Goal: Communication & Community: Ask a question

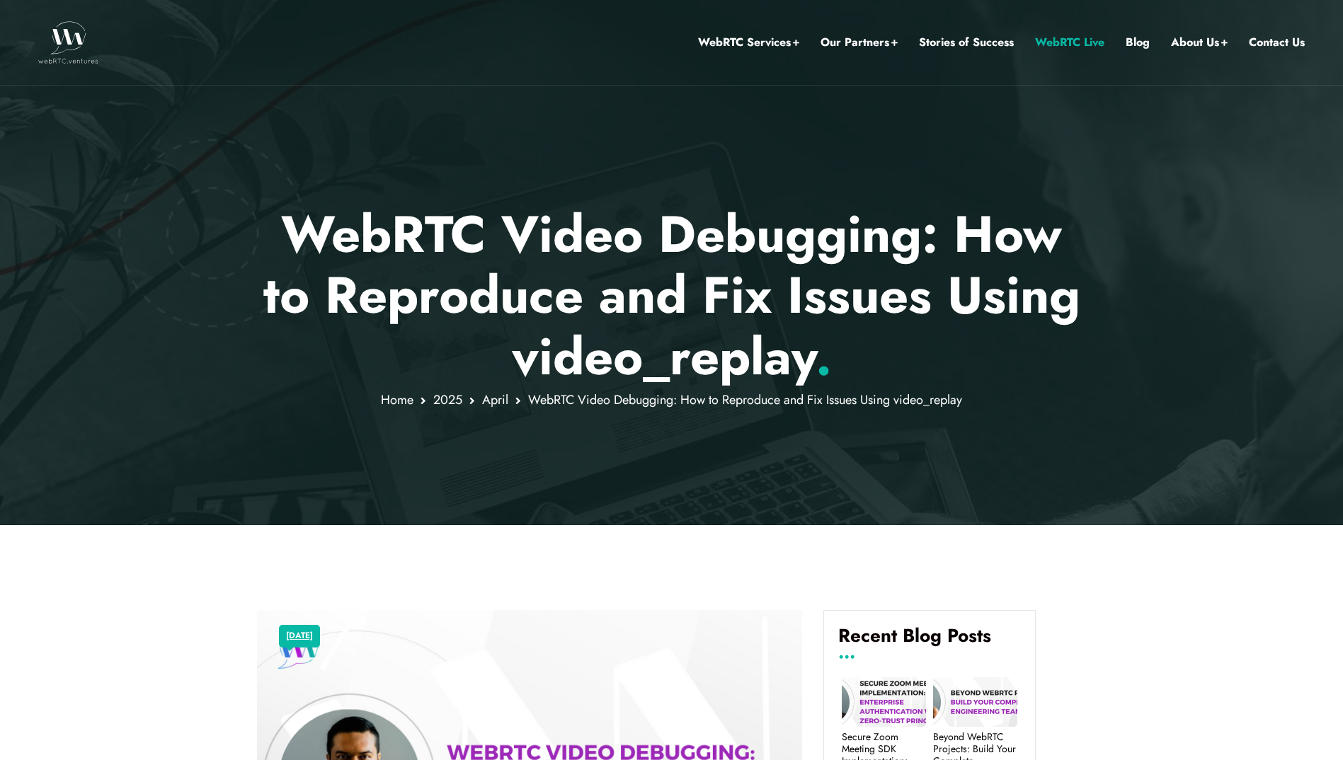
click at [1056, 44] on link "WebRTC Live" at bounding box center [1069, 42] width 69 height 18
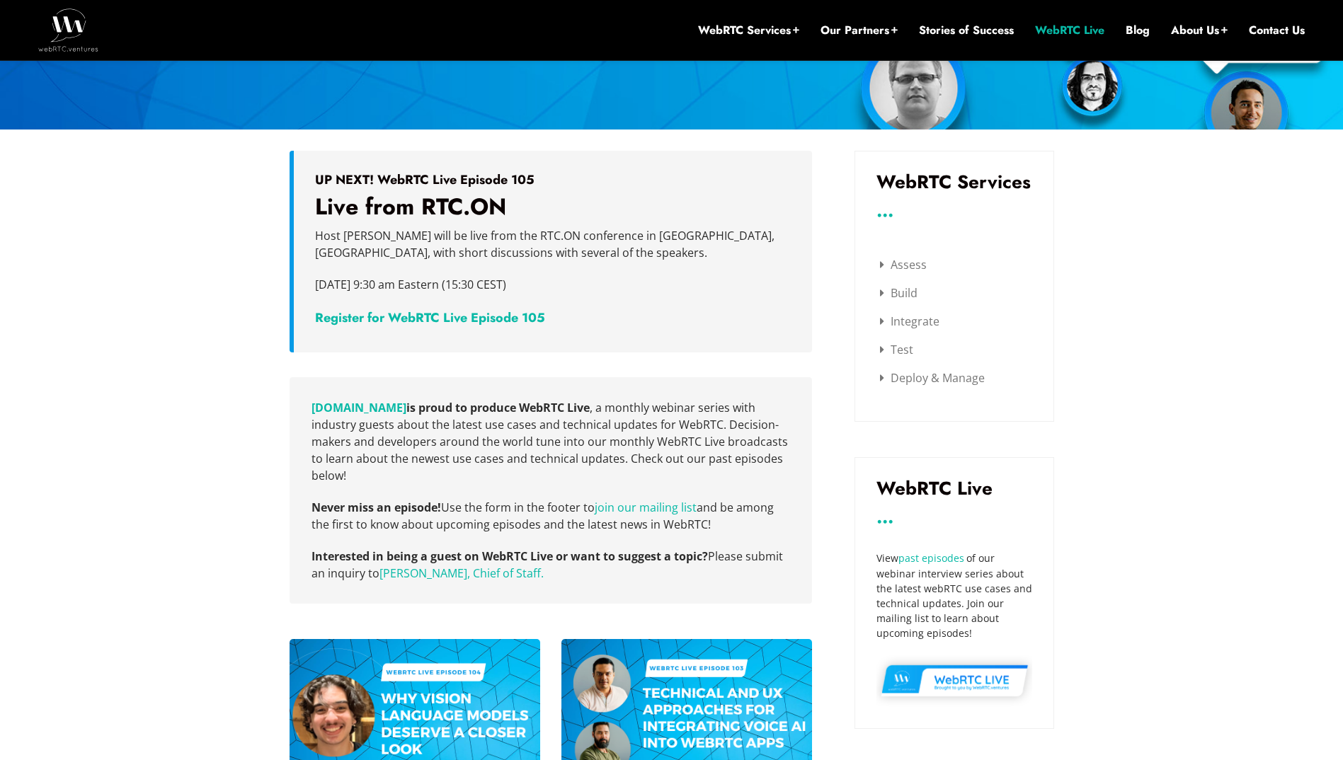
scroll to position [234, 0]
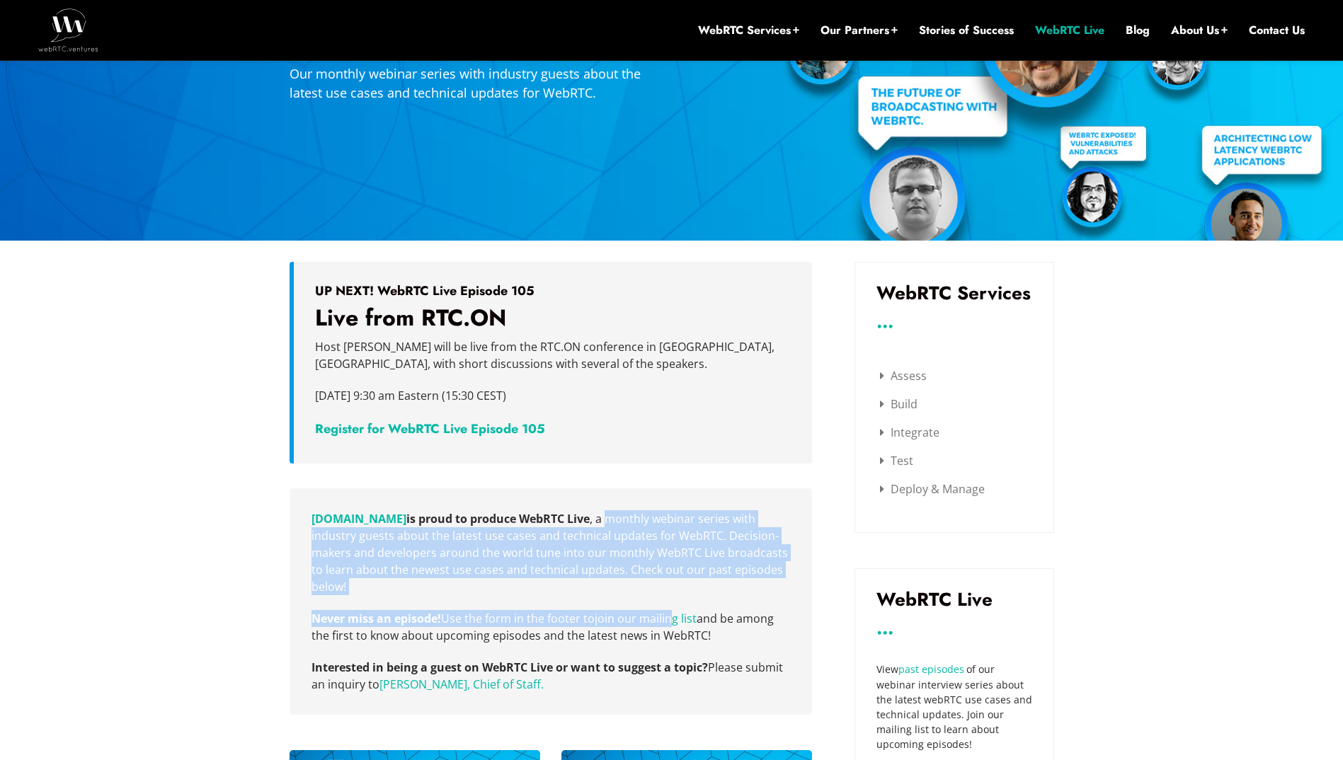
drag, startPoint x: 618, startPoint y: 522, endPoint x: 674, endPoint y: 604, distance: 99.3
click at [674, 604] on div "WebRTC.ventures is proud to produce WebRTC Live , a monthly webinar series with…" at bounding box center [550, 601] width 522 height 226
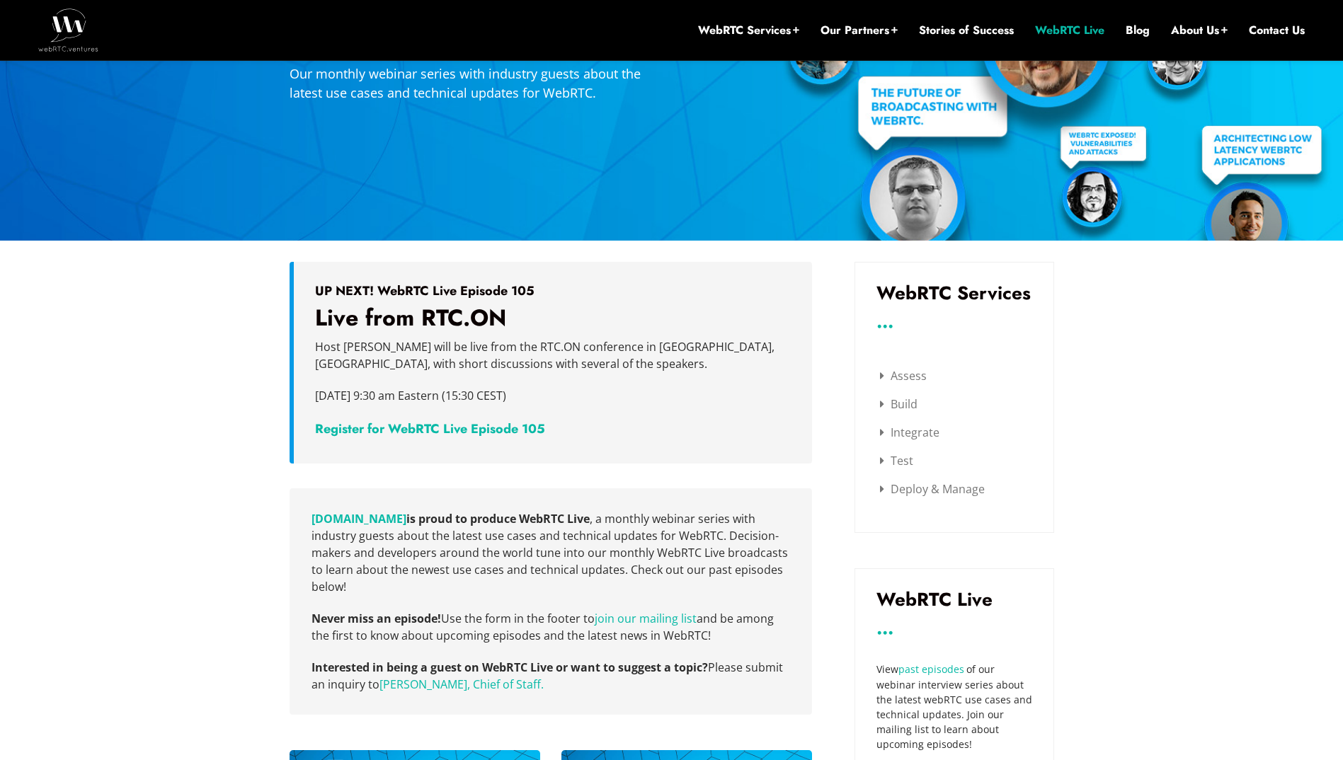
click at [909, 459] on link "Test" at bounding box center [896, 461] width 33 height 16
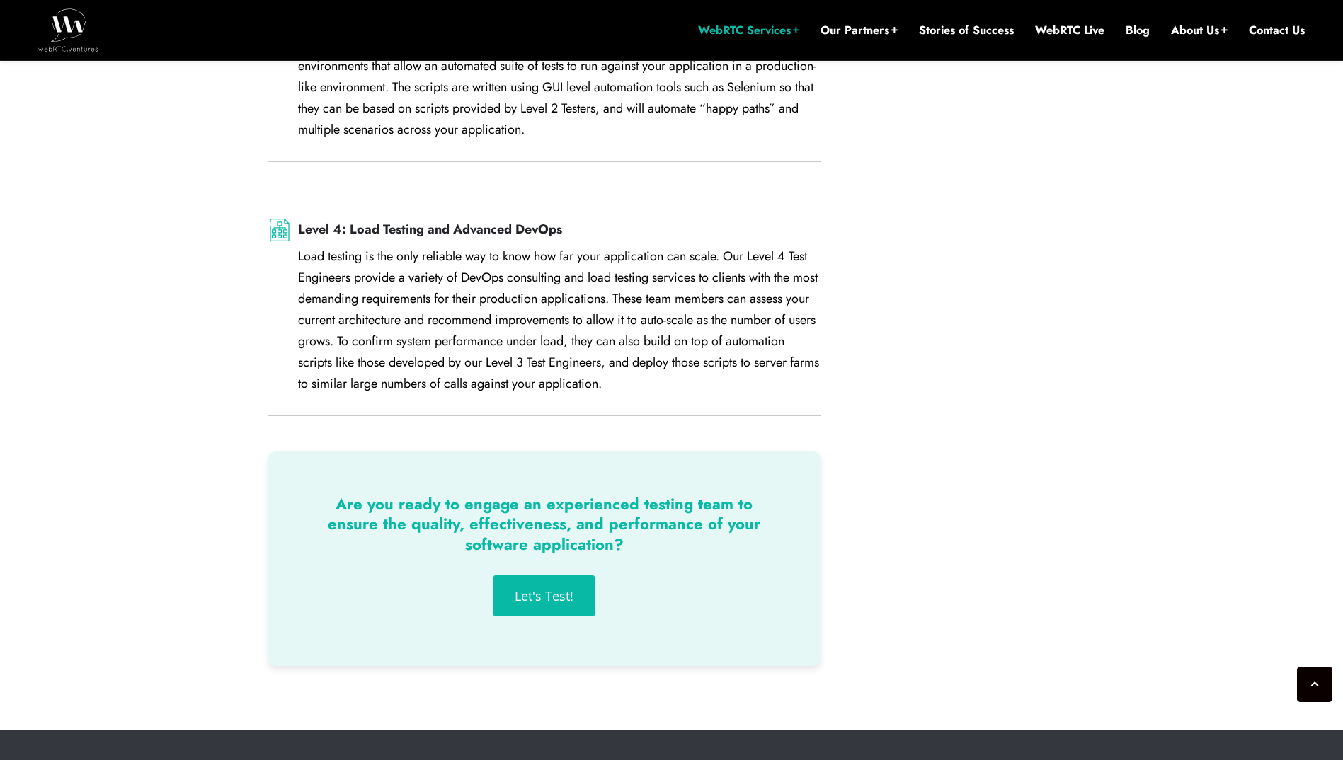
scroll to position [2159, 0]
click at [571, 577] on link "Let's Test!" at bounding box center [543, 595] width 101 height 41
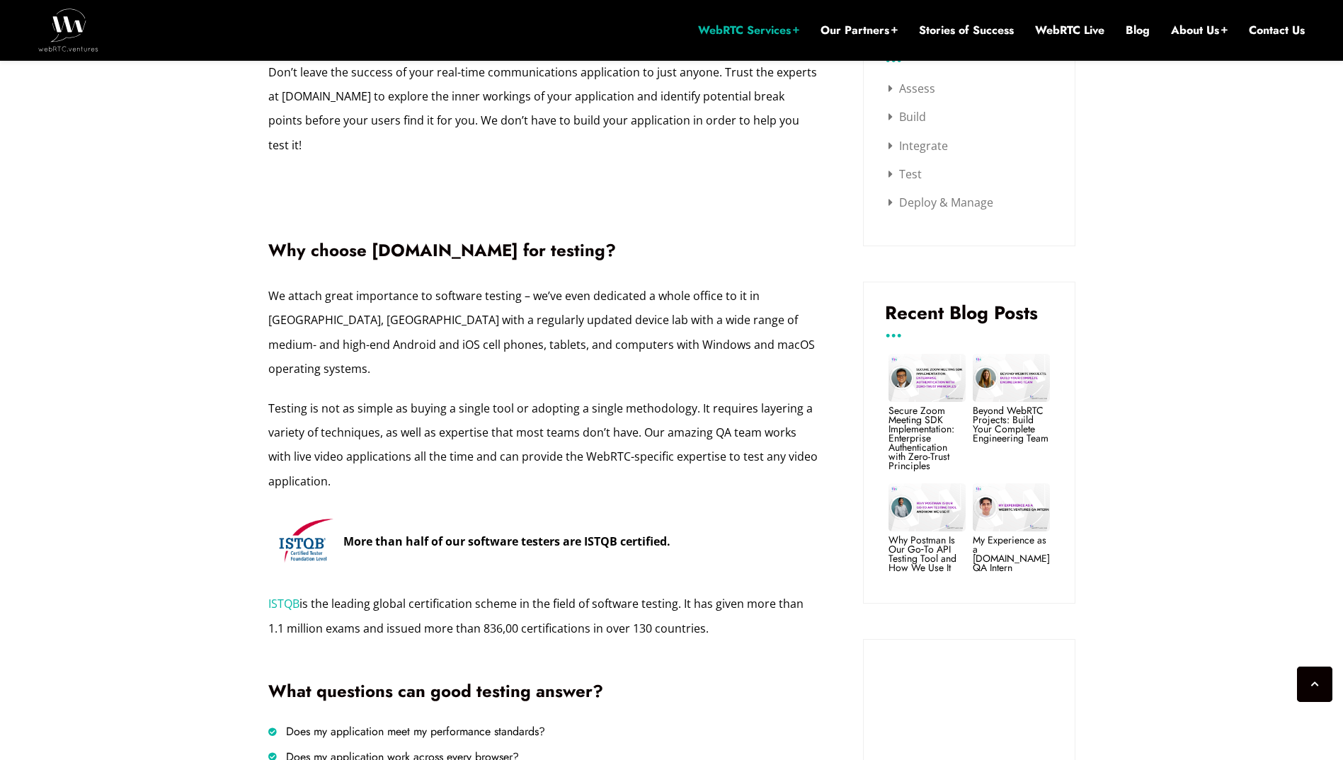
scroll to position [460, 0]
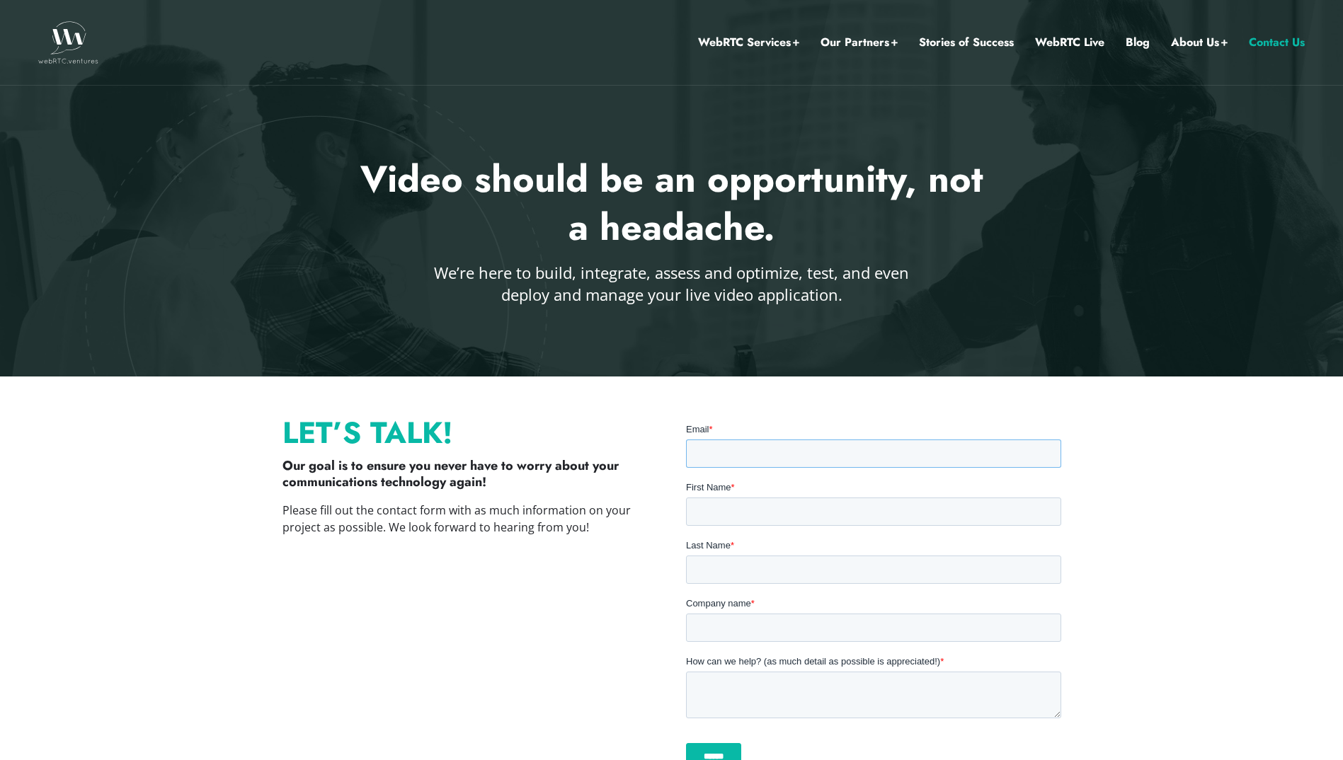
click at [730, 462] on input "Email *" at bounding box center [872, 453] width 375 height 28
type input "**********"
click at [778, 516] on input "First Name *" at bounding box center [872, 511] width 375 height 28
type input "*****"
click at [742, 579] on input "Last Name *" at bounding box center [872, 569] width 375 height 28
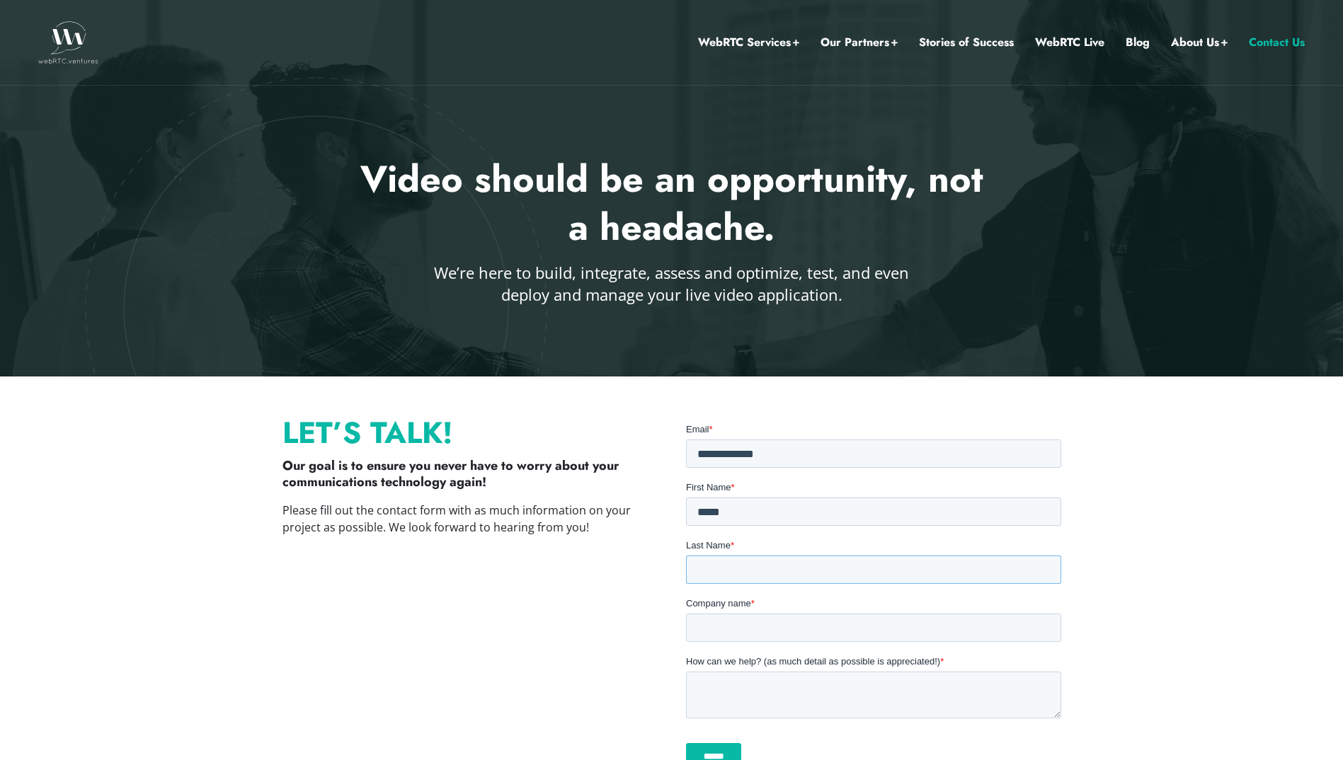
type input "**"
click at [760, 621] on input "Company name *" at bounding box center [872, 627] width 375 height 28
type input "**********"
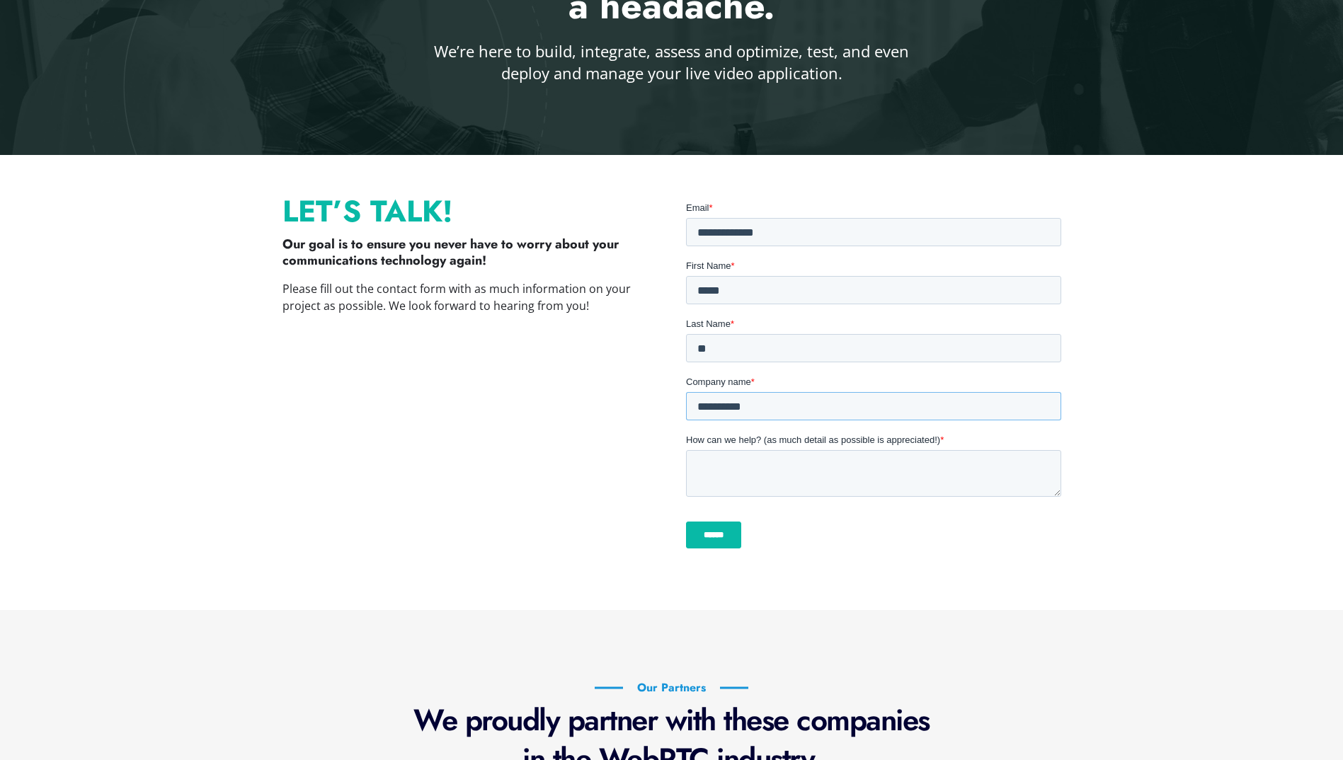
scroll to position [226, 0]
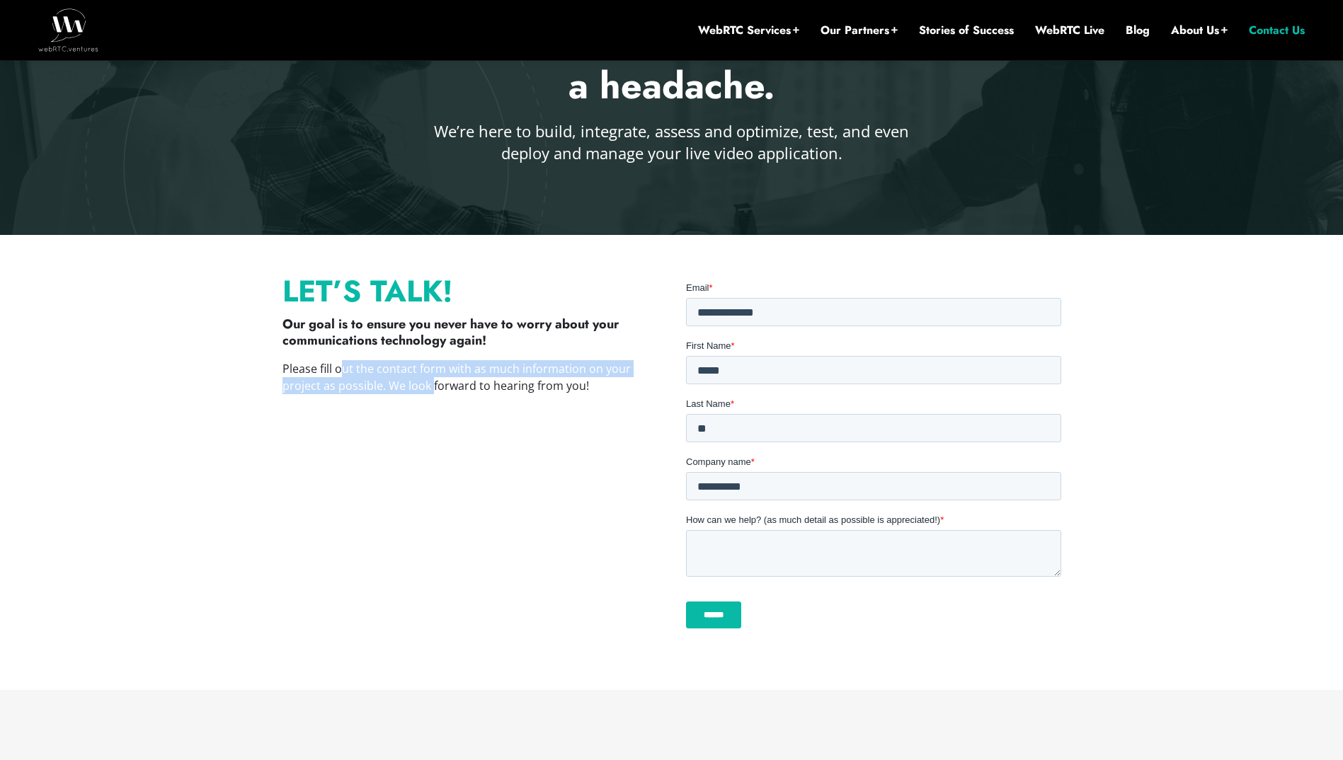
drag, startPoint x: 338, startPoint y: 374, endPoint x: 441, endPoint y: 380, distance: 102.8
click at [432, 379] on p "Please fill out the contact form with as much information on your project as po…" at bounding box center [469, 377] width 375 height 34
click at [479, 382] on p "Please fill out the contact form with as much information on your project as po…" at bounding box center [469, 377] width 375 height 34
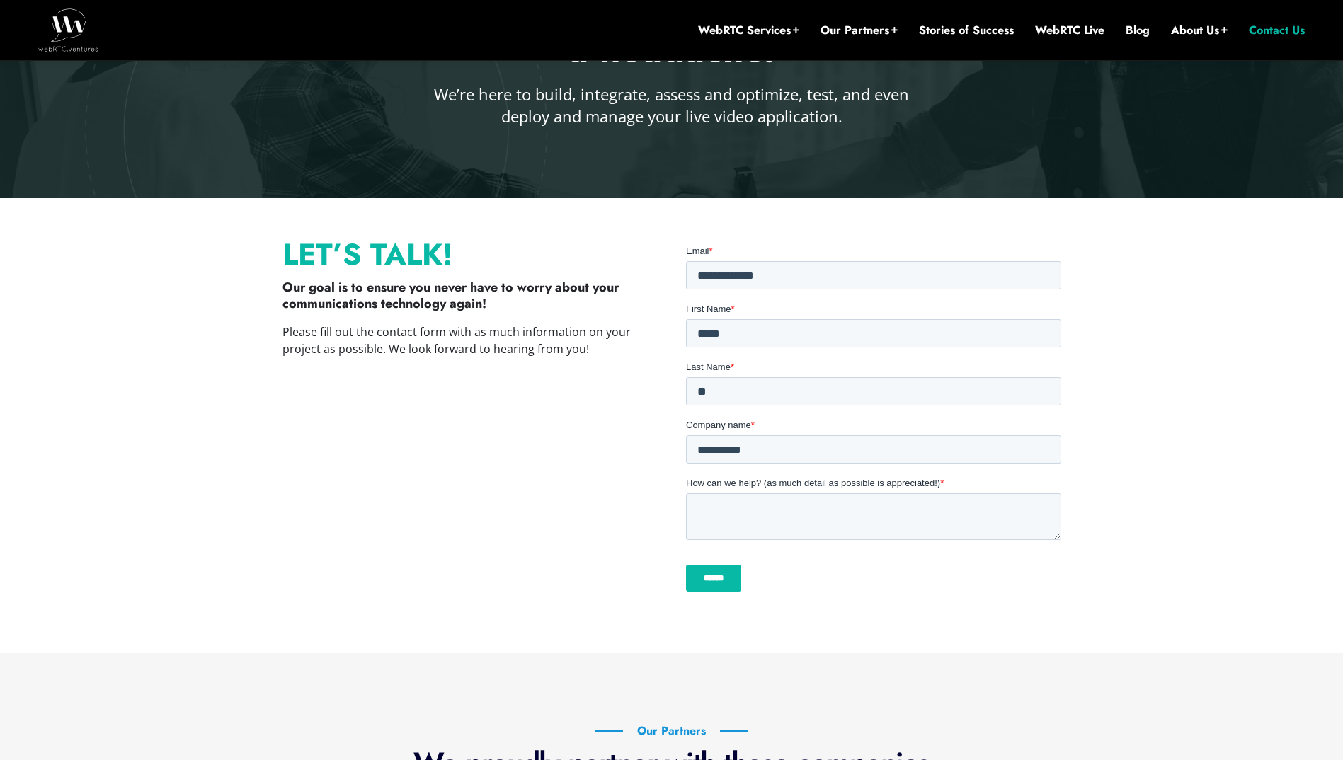
scroll to position [377, 0]
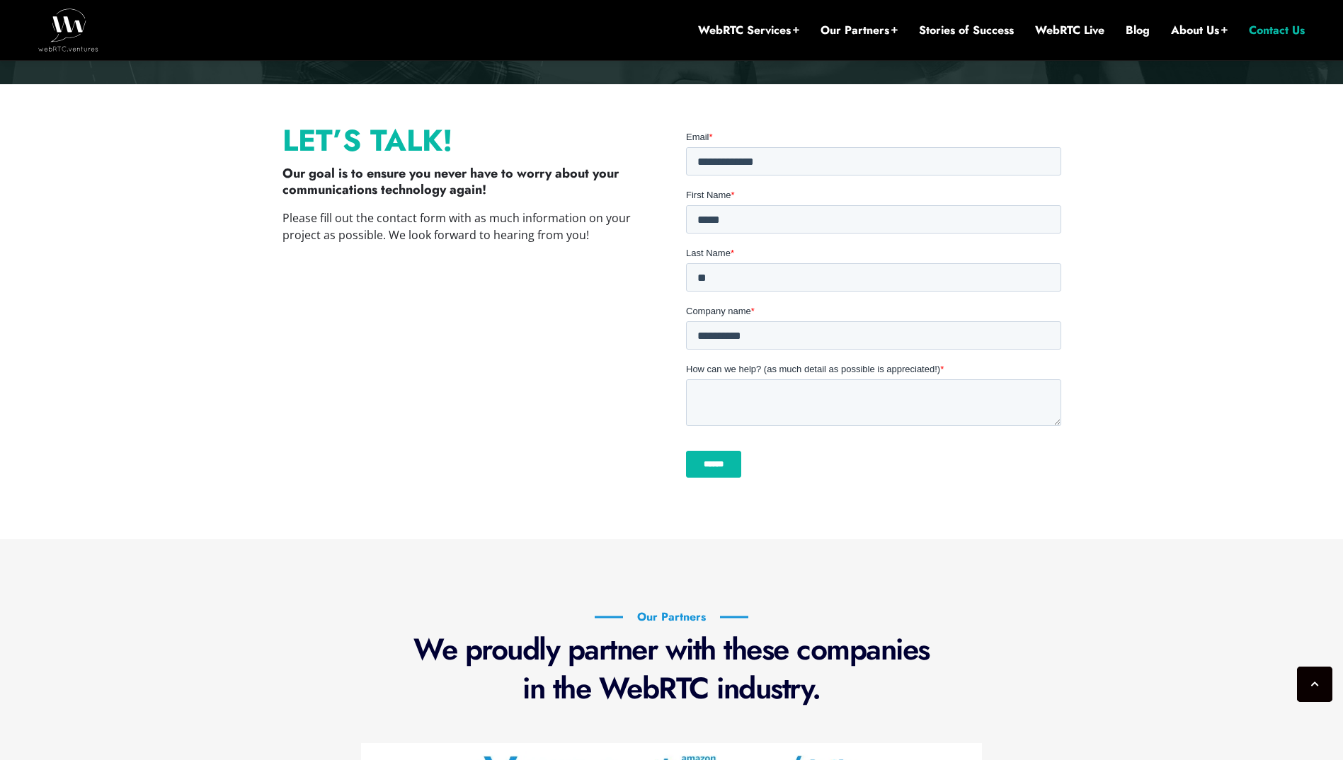
click at [718, 454] on input "******" at bounding box center [712, 463] width 55 height 27
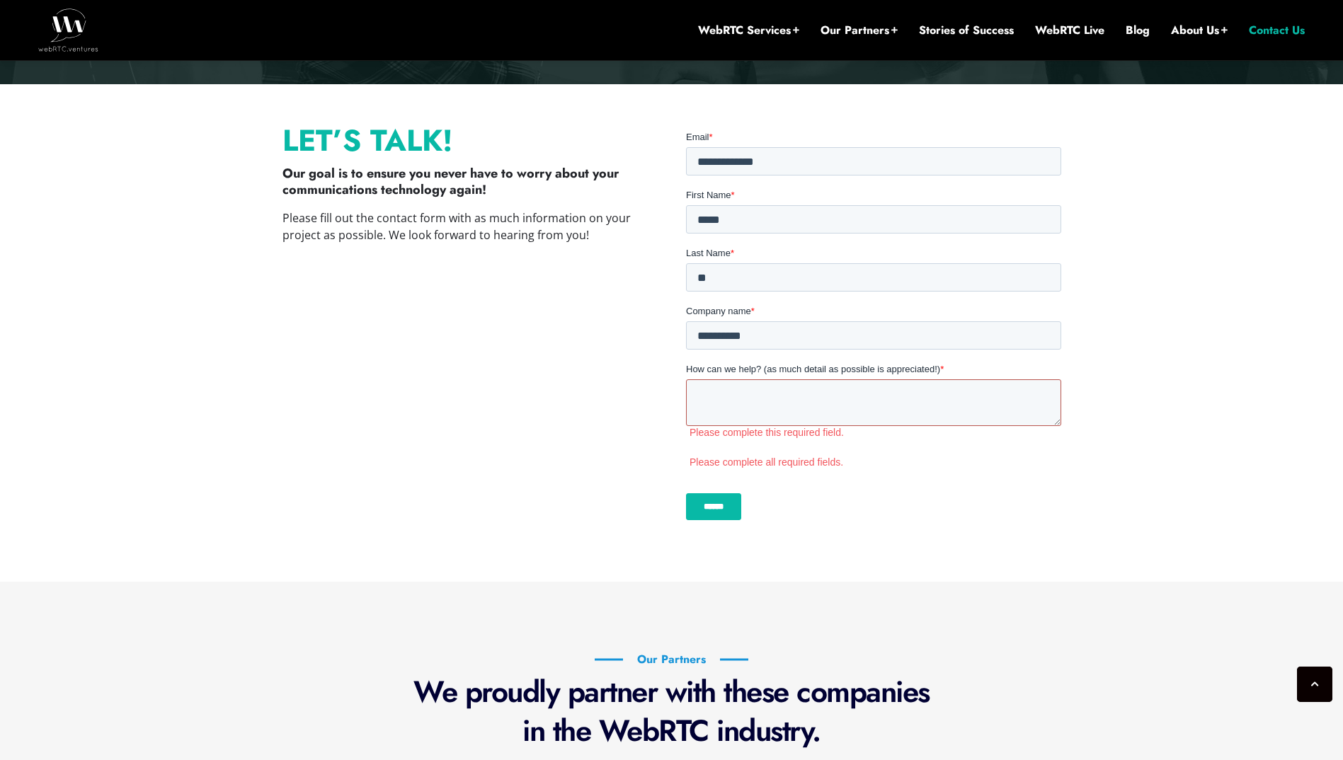
click at [805, 396] on textarea "How can we help? (as much detail as possible is appreciated!) *" at bounding box center [872, 402] width 375 height 47
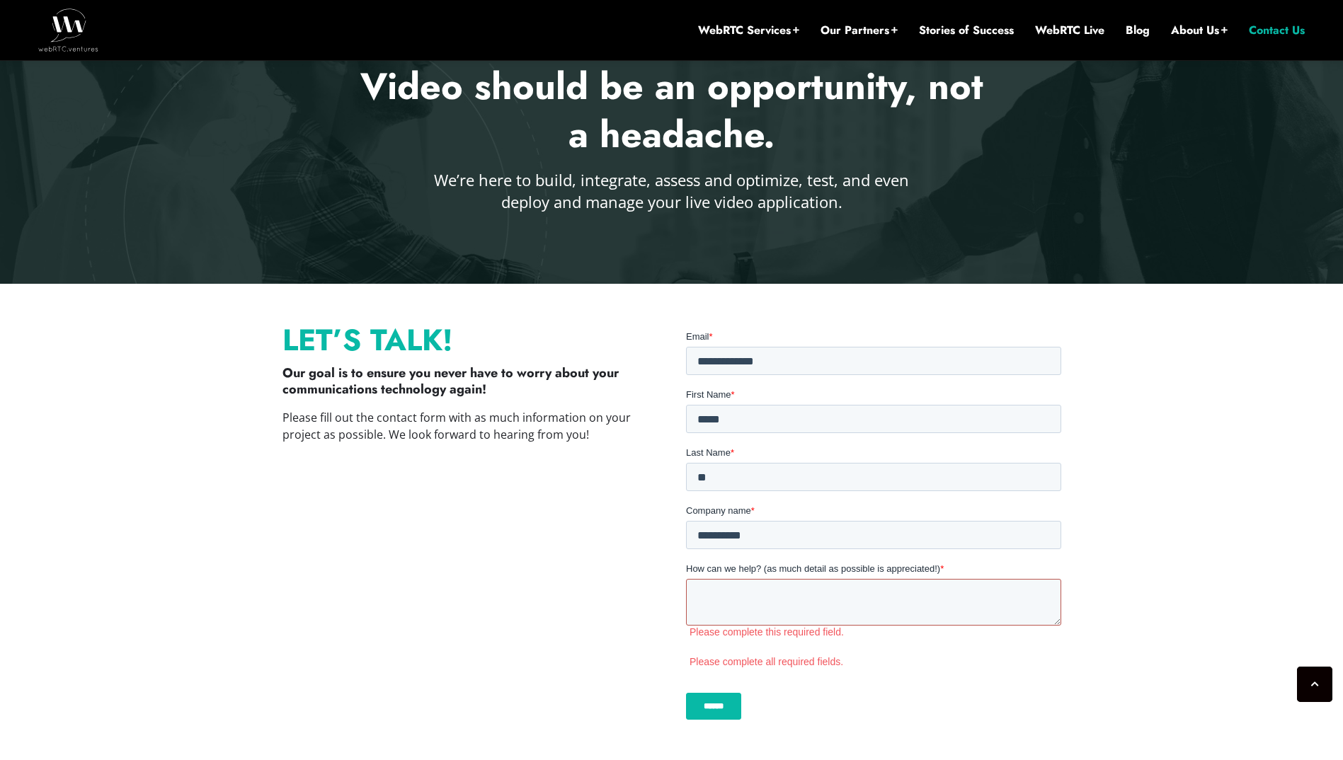
scroll to position [0, 0]
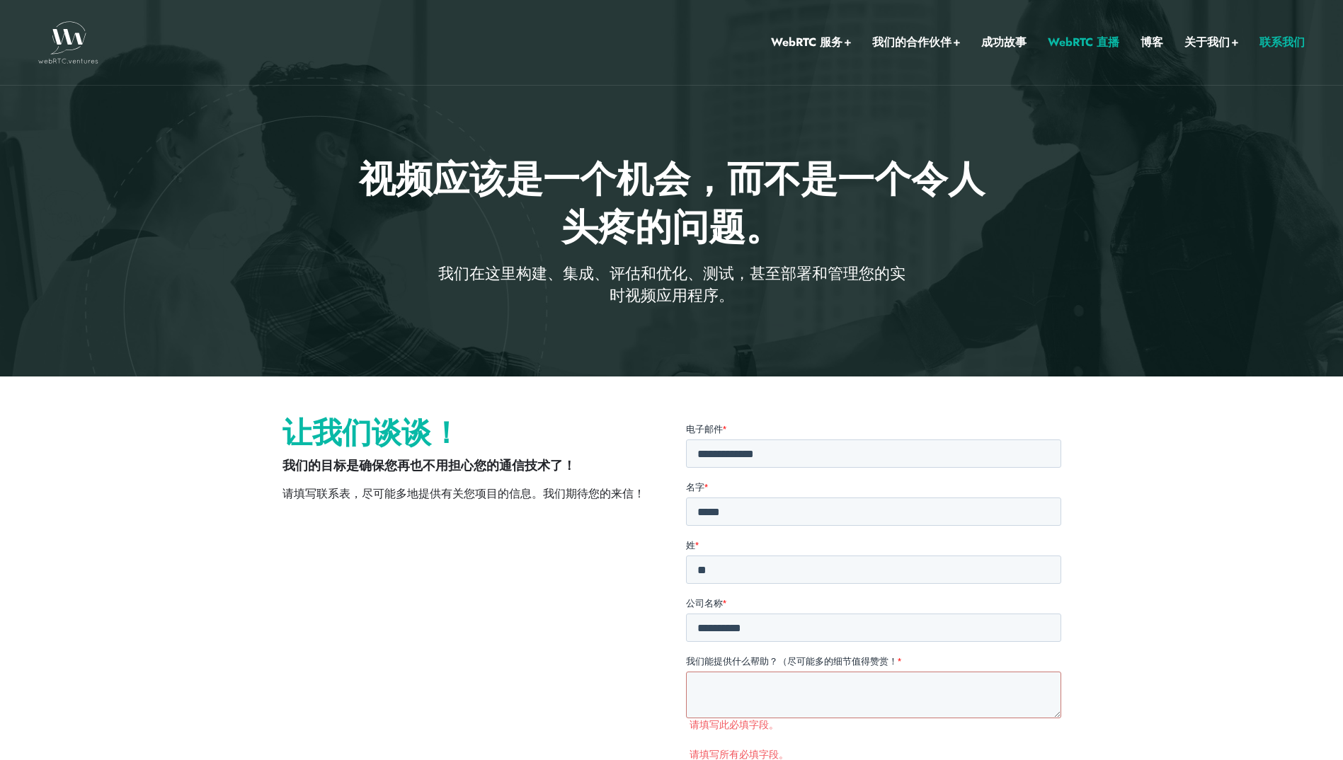
click at [1066, 35] on link "WebRTC 直播" at bounding box center [1083, 42] width 71 height 18
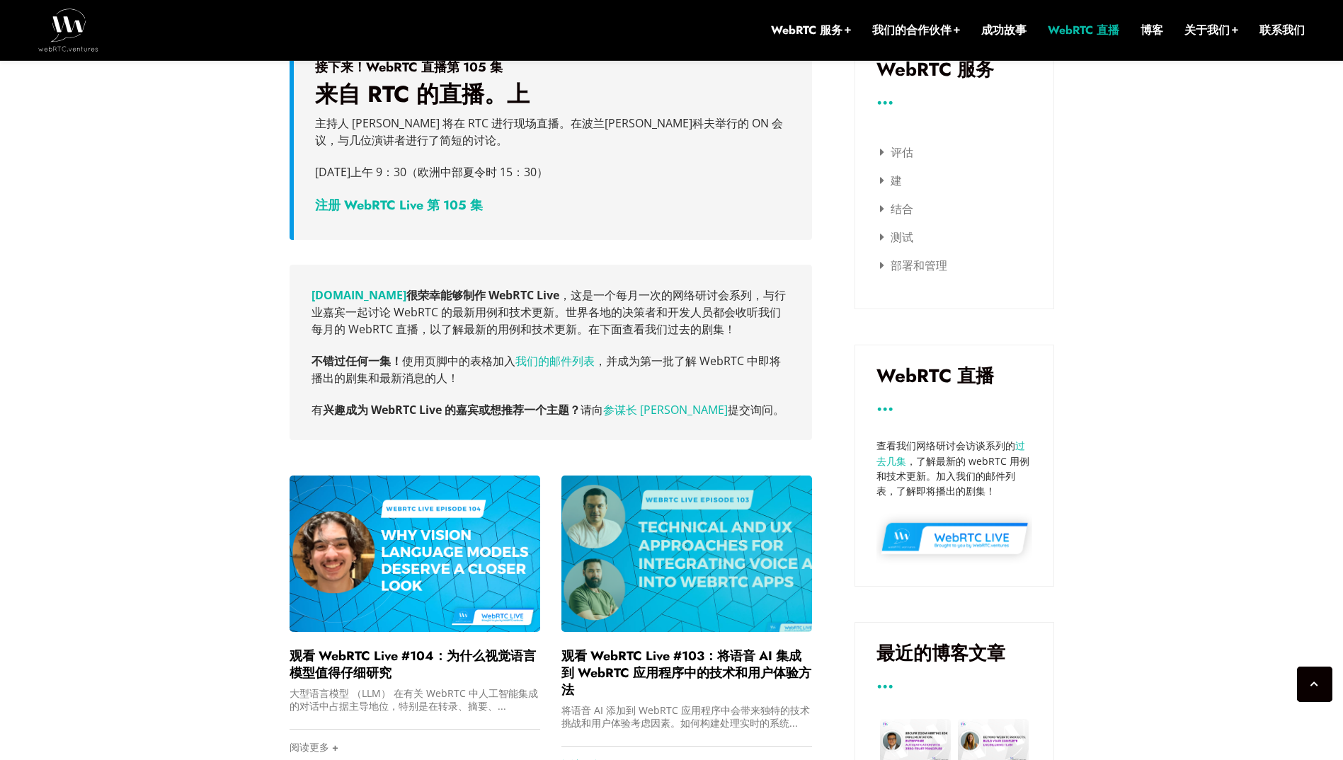
scroll to position [439, 0]
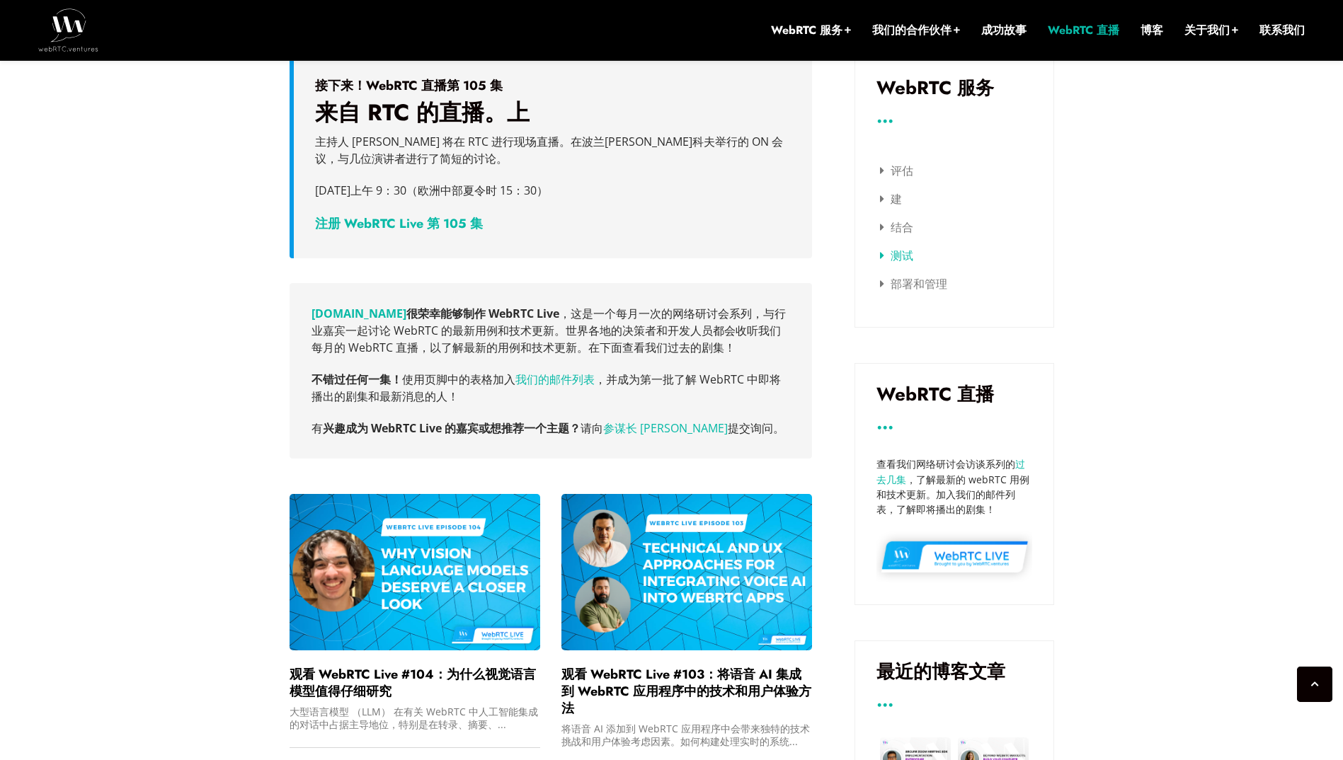
click at [909, 258] on link "测试" at bounding box center [896, 256] width 33 height 16
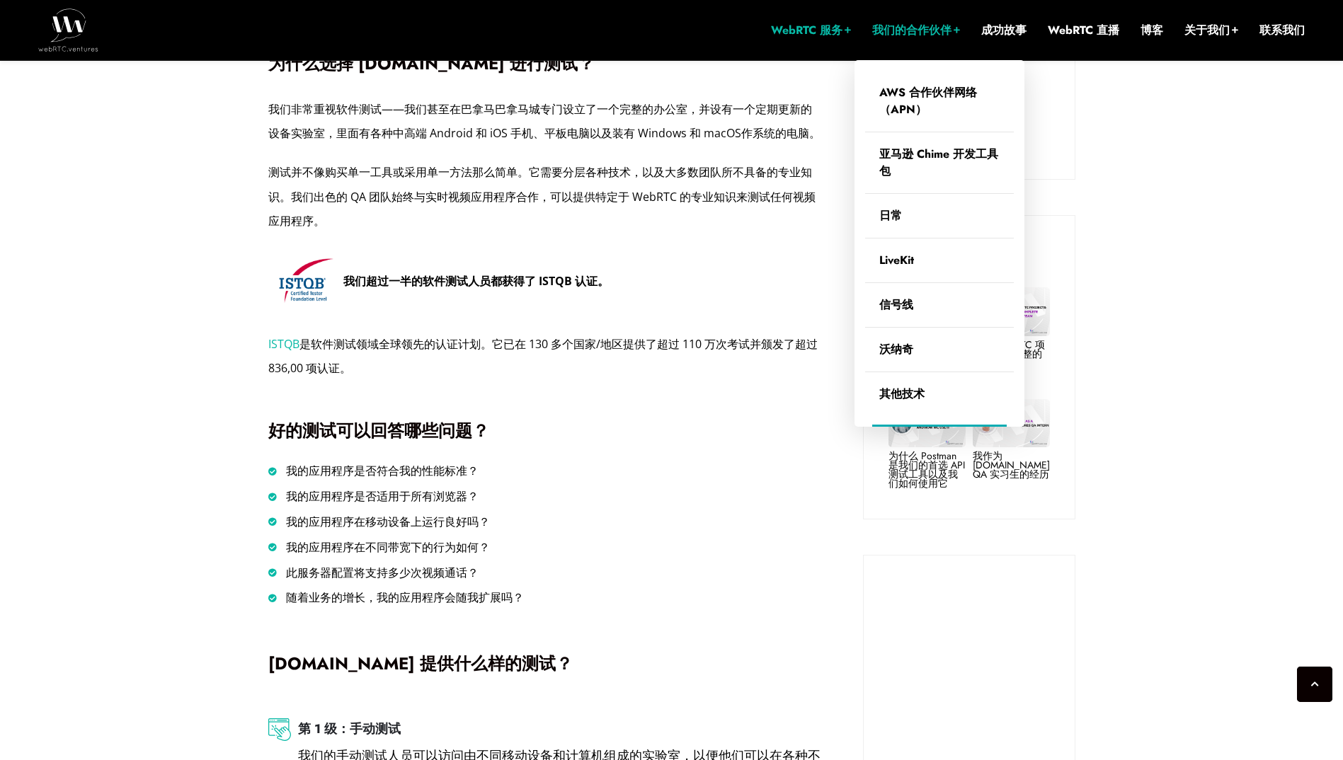
scroll to position [580, 0]
